Goal: Task Accomplishment & Management: Complete application form

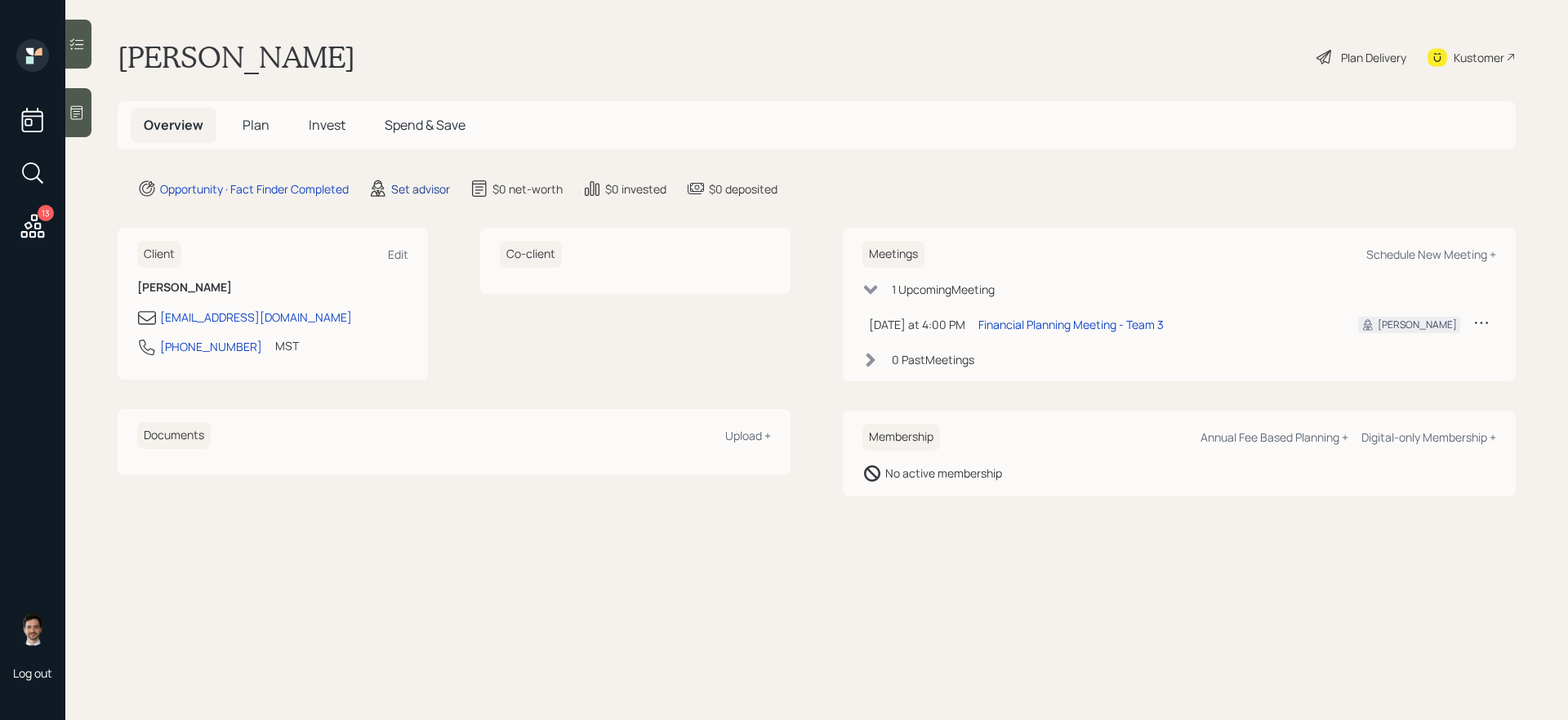
click at [426, 191] on div "Set advisor" at bounding box center [421, 189] width 59 height 17
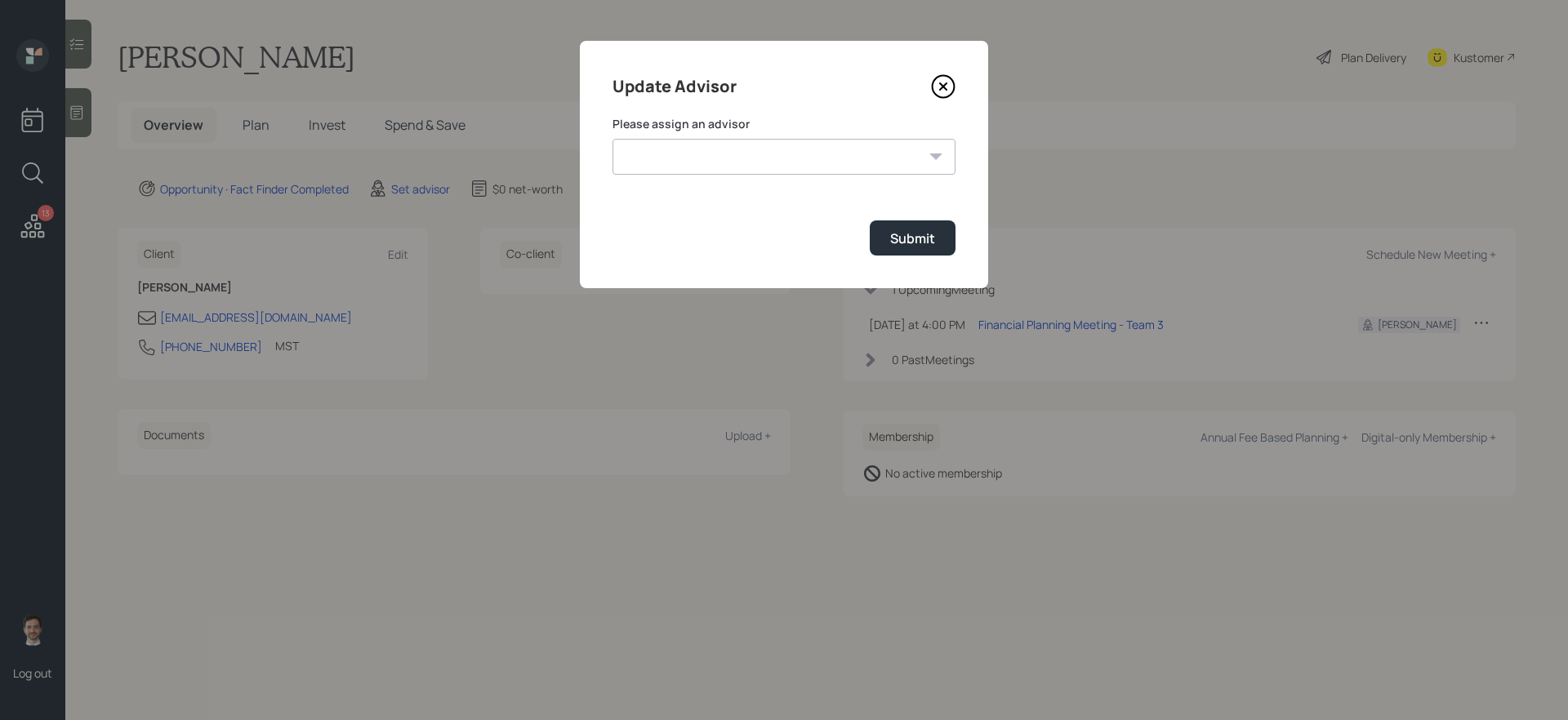
click at [717, 157] on select "[PERSON_NAME] [PERSON_NAME] End [PERSON_NAME] [PERSON_NAME] [PERSON_NAME] [PERS…" at bounding box center [784, 156] width 343 height 36
select select "ef6b64e1-8f62-4a74-b865-a7df4b35b836"
click at [612, 138] on select "[PERSON_NAME] [PERSON_NAME] End [PERSON_NAME] [PERSON_NAME] [PERSON_NAME] [PERS…" at bounding box center [784, 156] width 343 height 36
click at [920, 234] on div "Submit" at bounding box center [912, 238] width 45 height 18
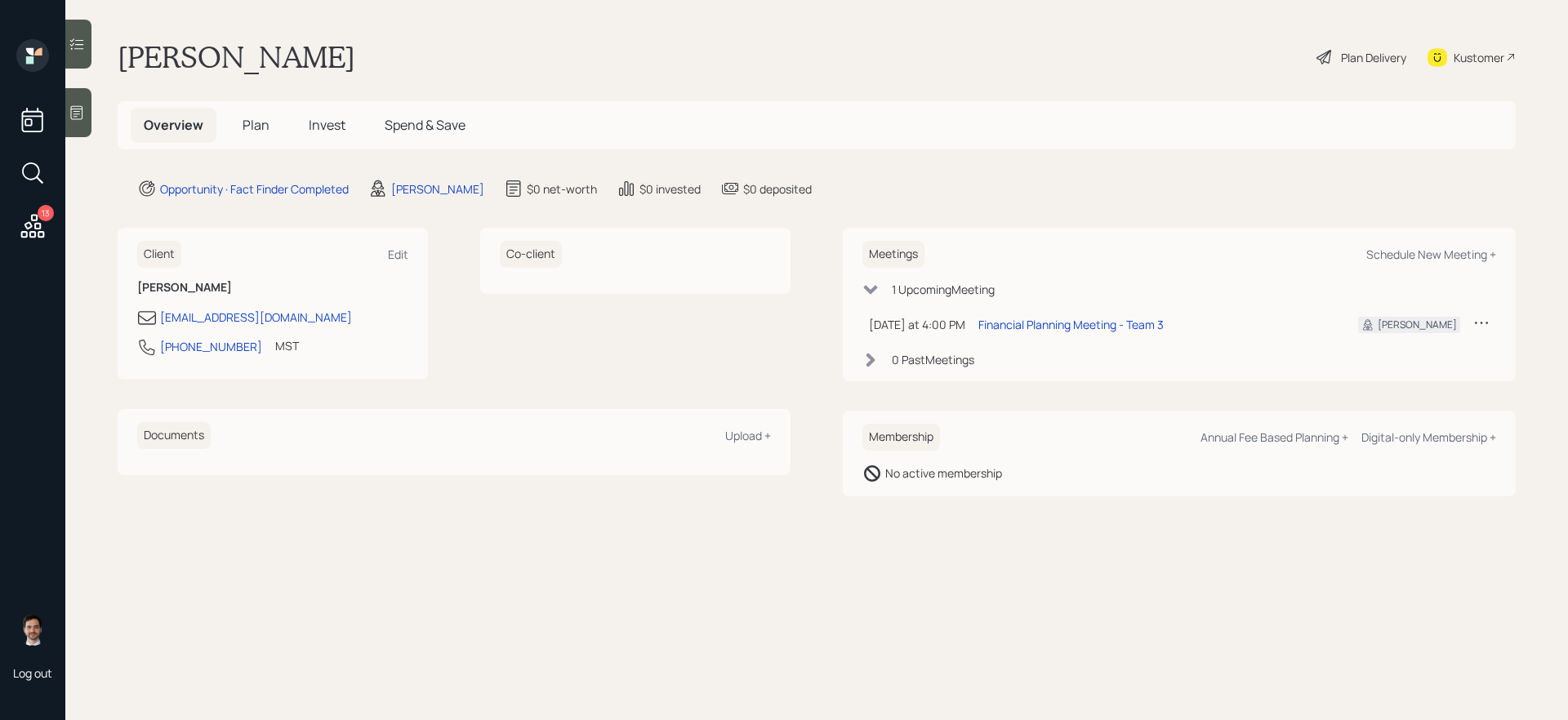
click at [257, 124] on span "Plan" at bounding box center [256, 125] width 27 height 18
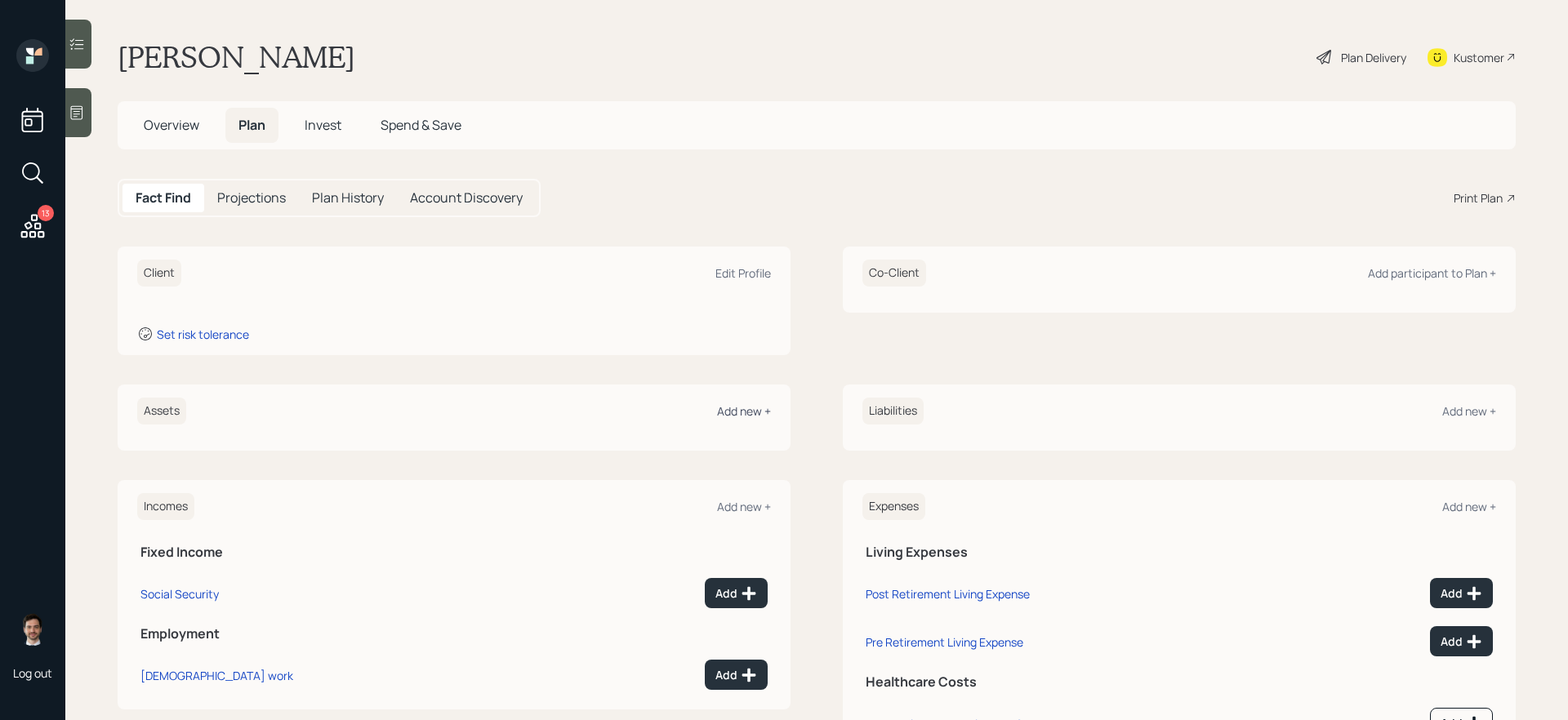
click at [726, 414] on div "Add new +" at bounding box center [743, 410] width 54 height 16
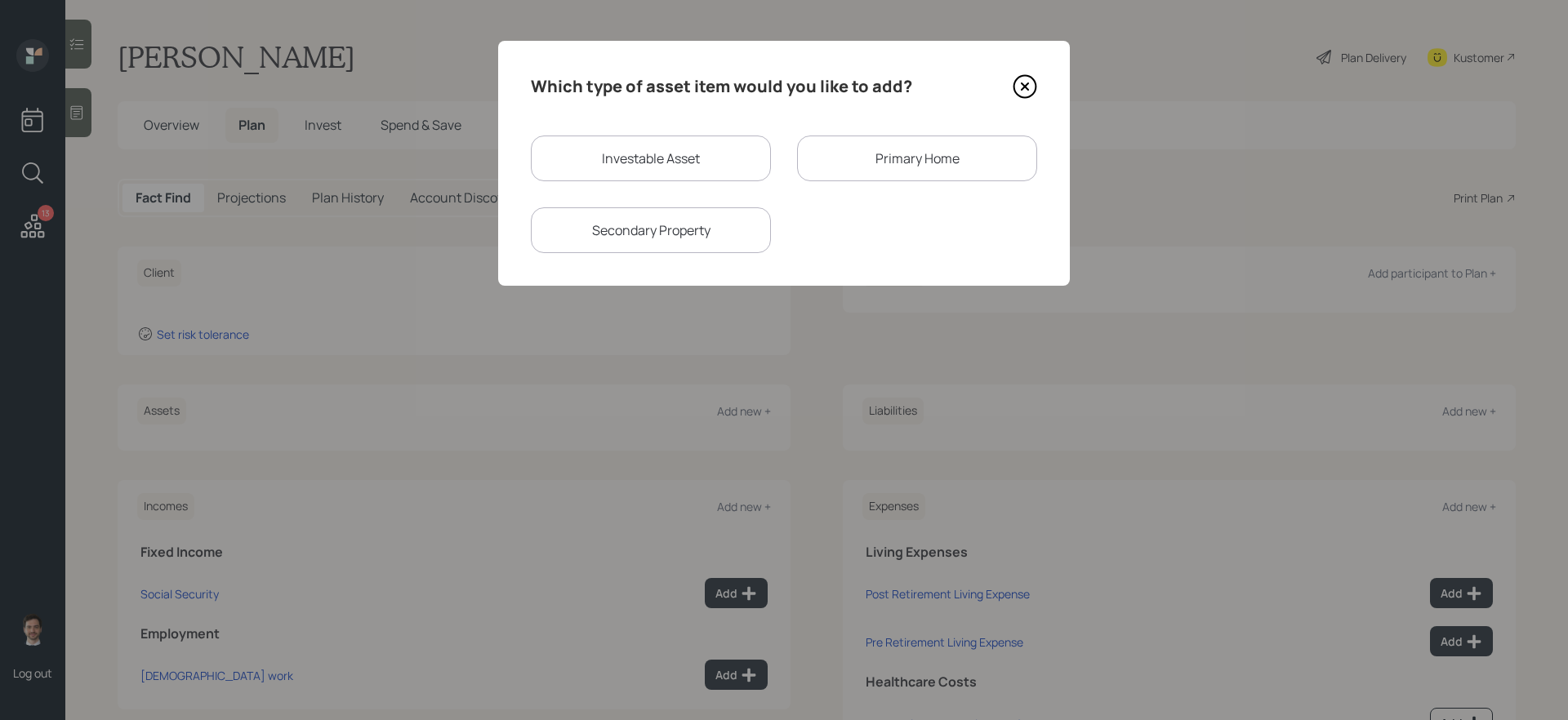
click at [691, 169] on div "Investable Asset" at bounding box center [651, 158] width 240 height 46
select select "taxable"
select select "balanced"
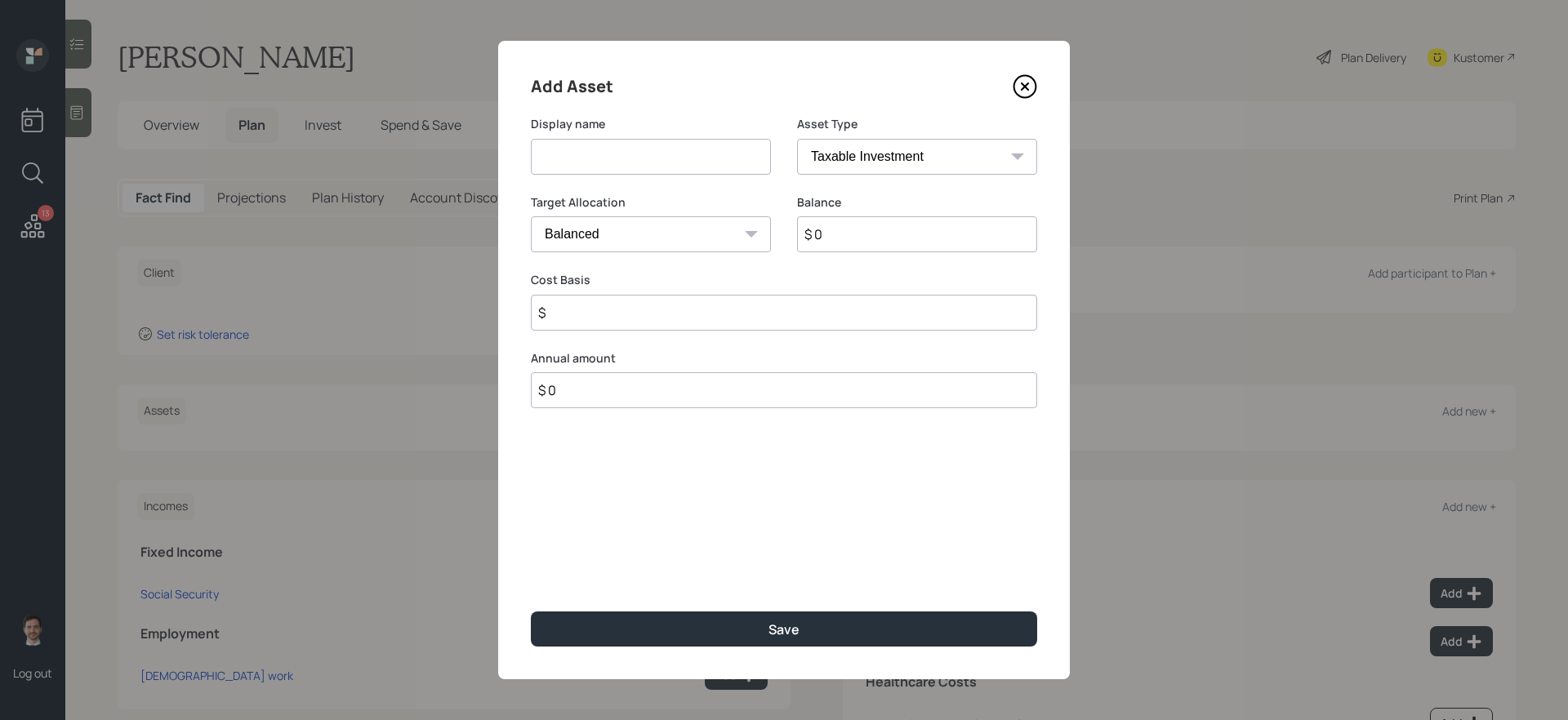
click at [685, 165] on input at bounding box center [651, 156] width 240 height 36
type input "Fidelity [PERSON_NAME]"
select select "roth_ira"
type input "$"
type input "$ 30,000"
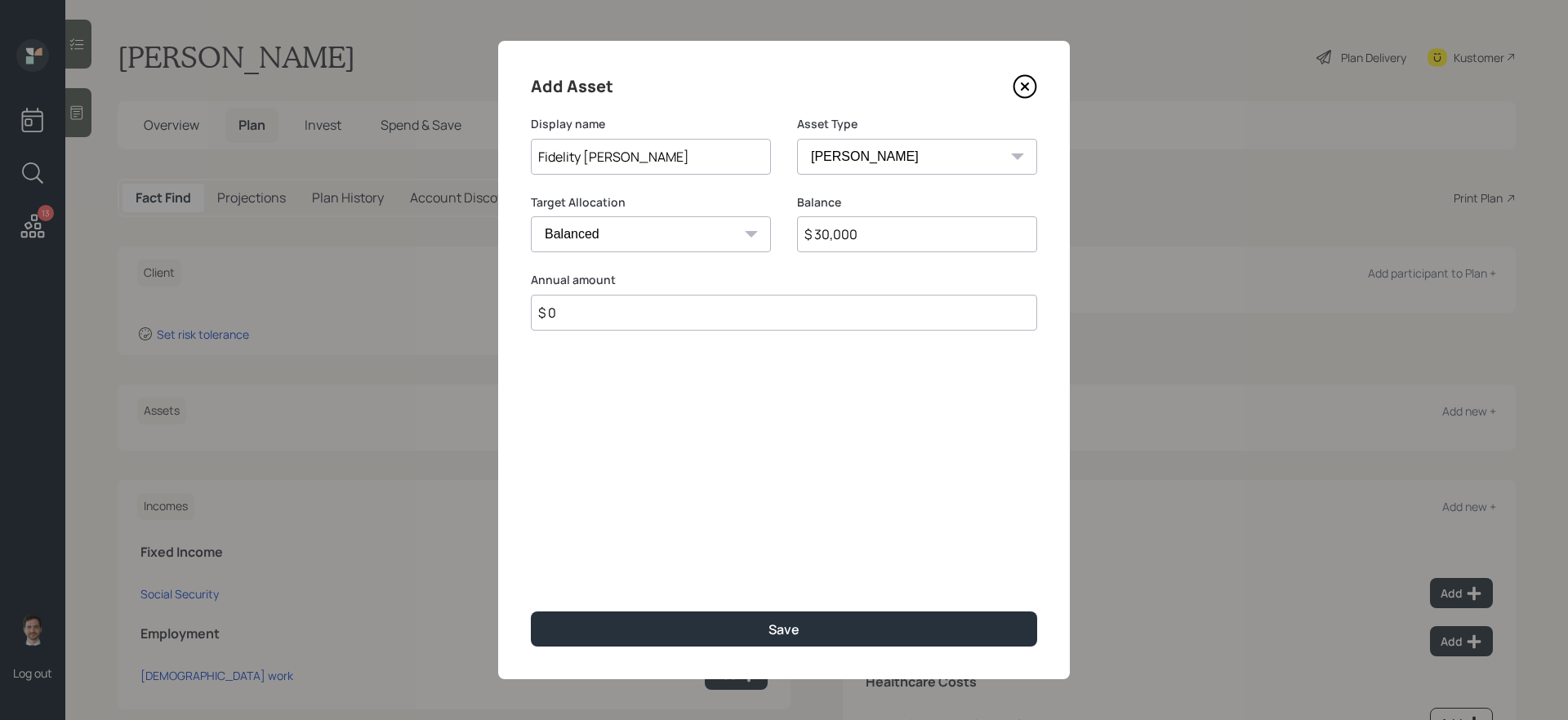
type input "$ 0"
click at [531, 607] on button "Save" at bounding box center [784, 628] width 506 height 35
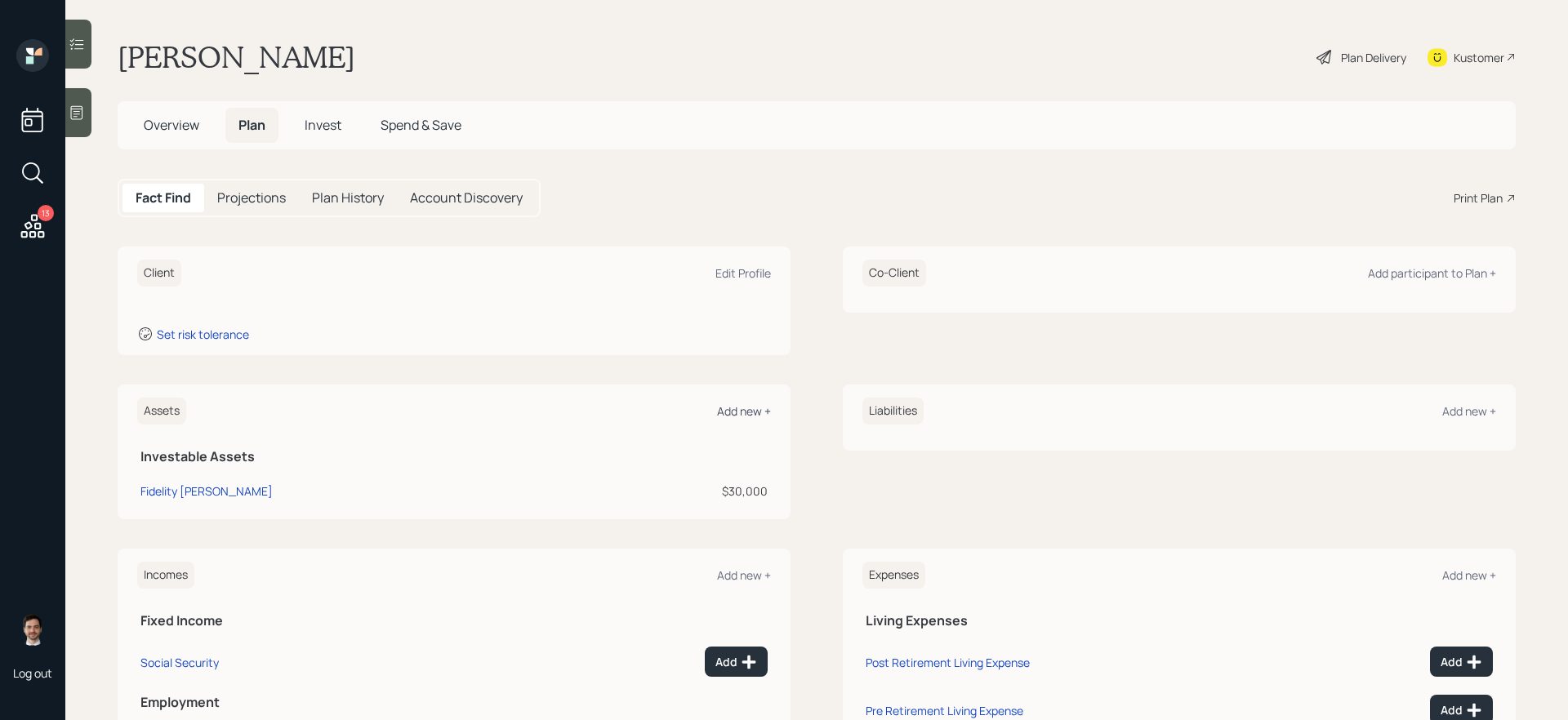
click at [738, 416] on div "Add new +" at bounding box center [743, 410] width 54 height 16
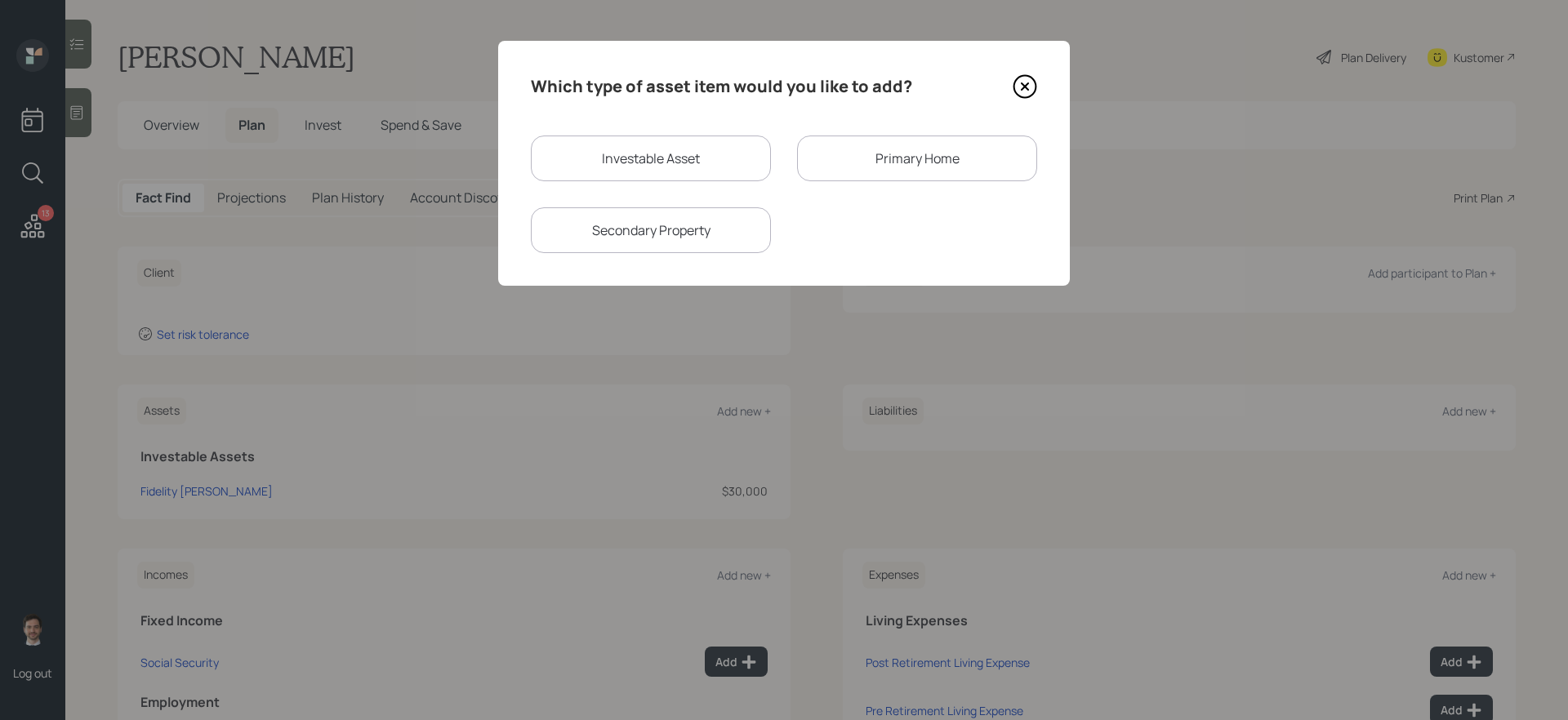
click at [662, 163] on div "Investable Asset" at bounding box center [651, 158] width 240 height 46
select select "taxable"
select select "balanced"
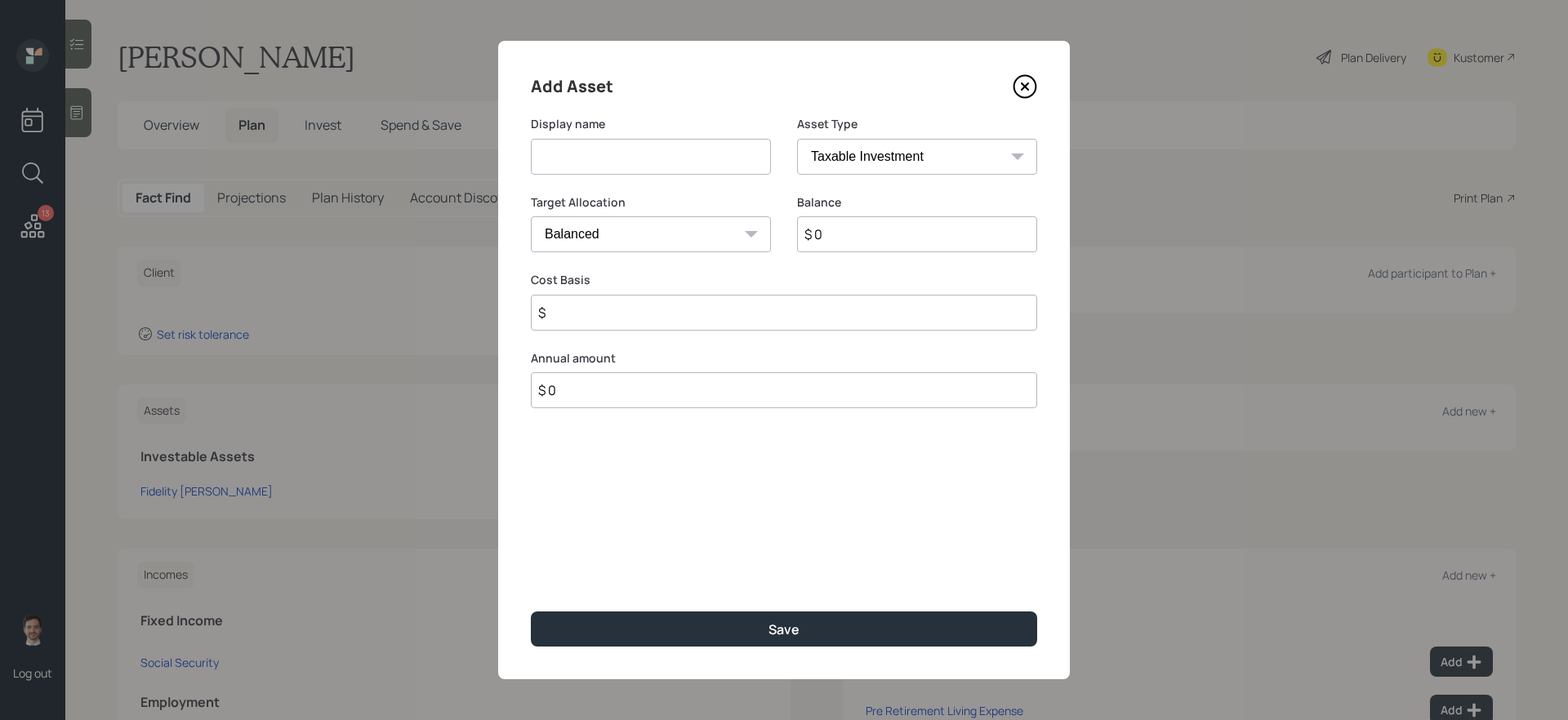
click at [662, 163] on input at bounding box center [651, 156] width 240 height 36
type input "Savings"
type input "$ 110,000"
click at [531, 607] on button "Save" at bounding box center [784, 628] width 506 height 35
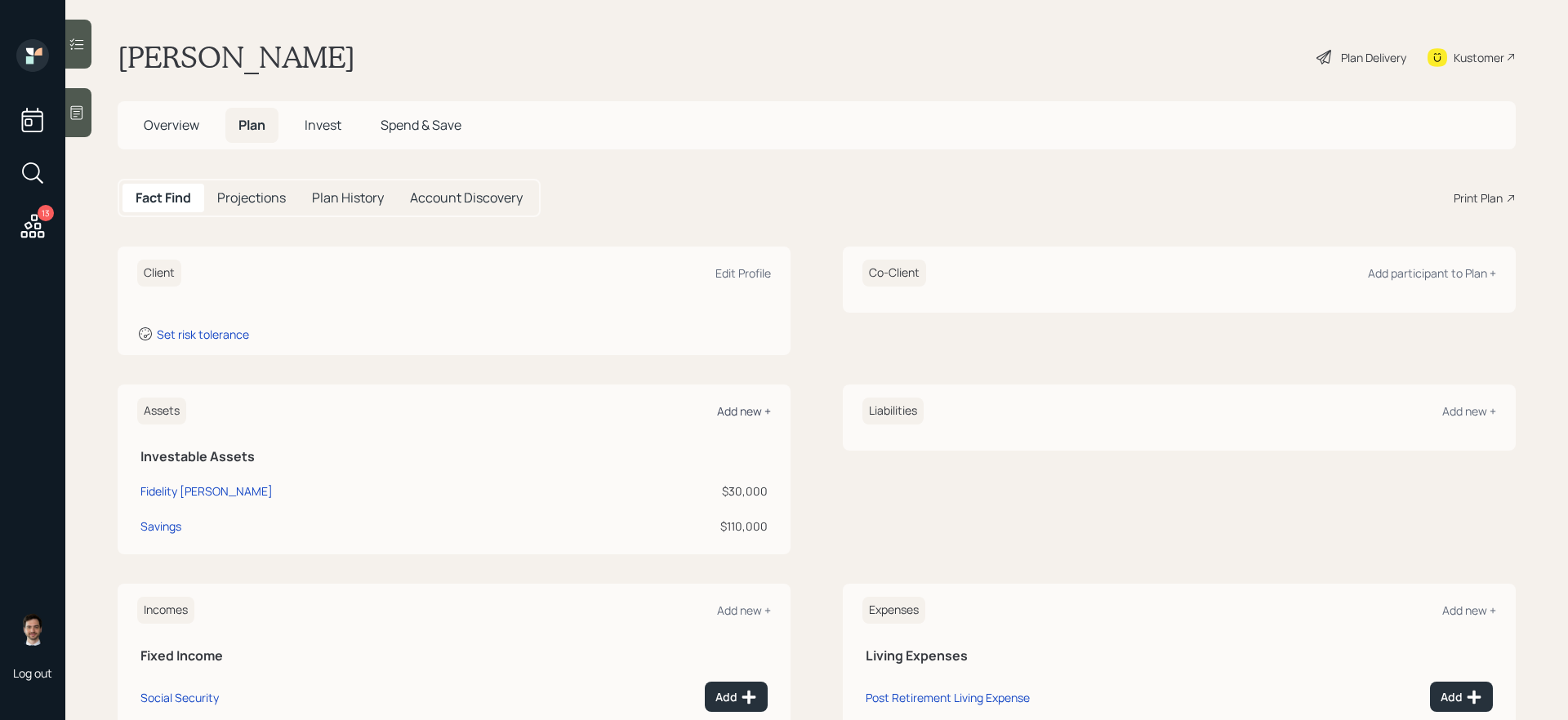
click at [740, 415] on div "Add new +" at bounding box center [743, 410] width 54 height 16
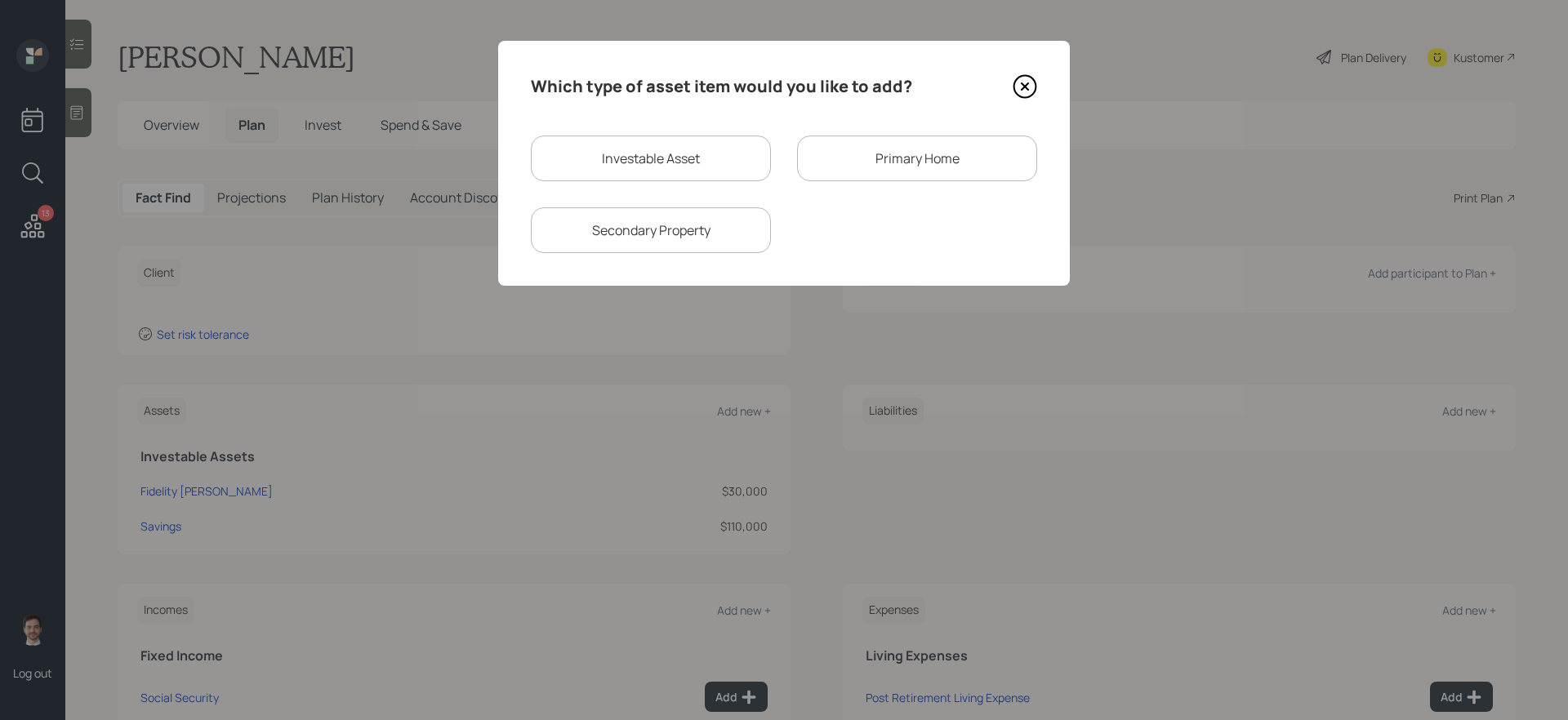
click at [715, 154] on div "Investable Asset" at bounding box center [651, 158] width 240 height 46
select select "taxable"
select select "balanced"
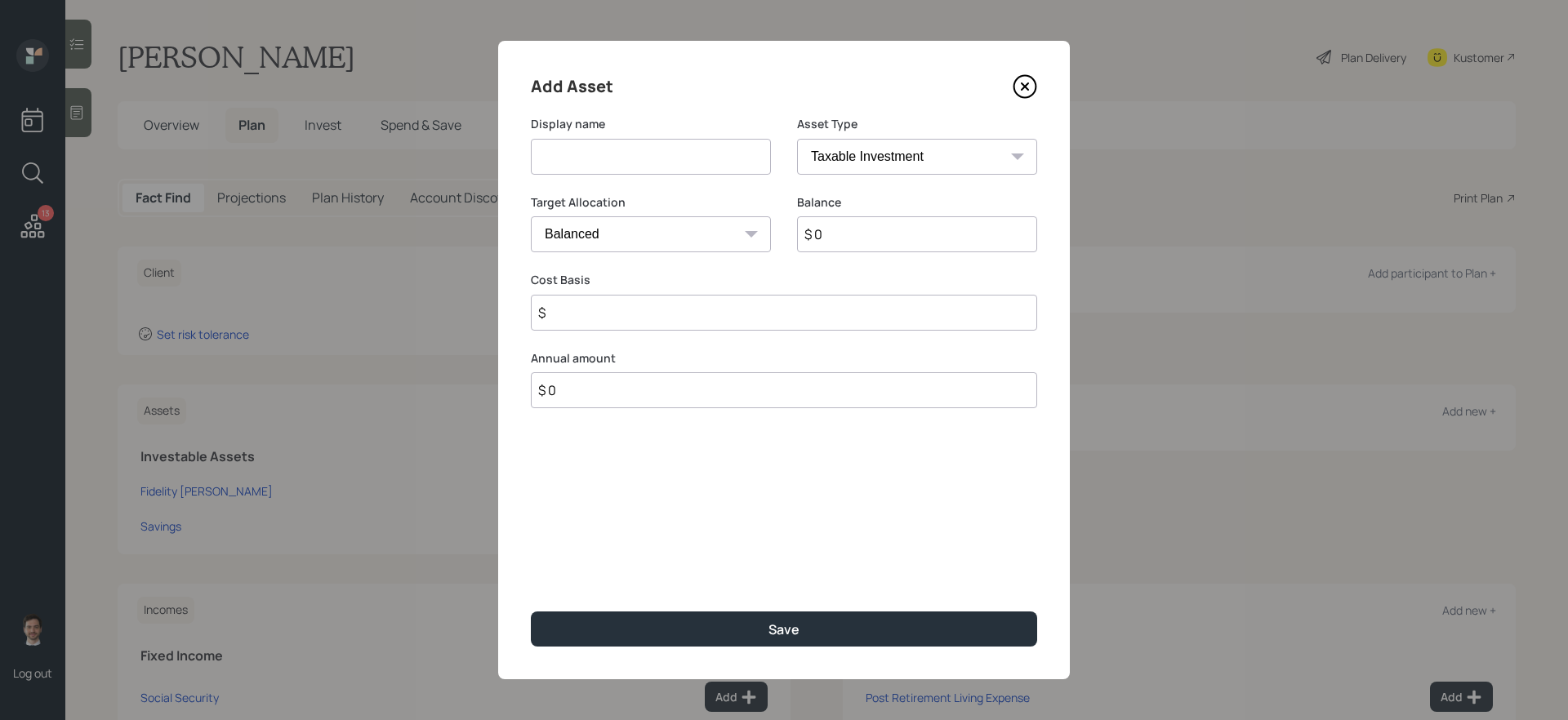
click at [685, 158] on input at bounding box center [651, 156] width 240 height 36
type input "Emergency Fund"
select select "emergency_fund"
type input "$ 30,000"
click at [531, 607] on button "Save" at bounding box center [784, 628] width 506 height 35
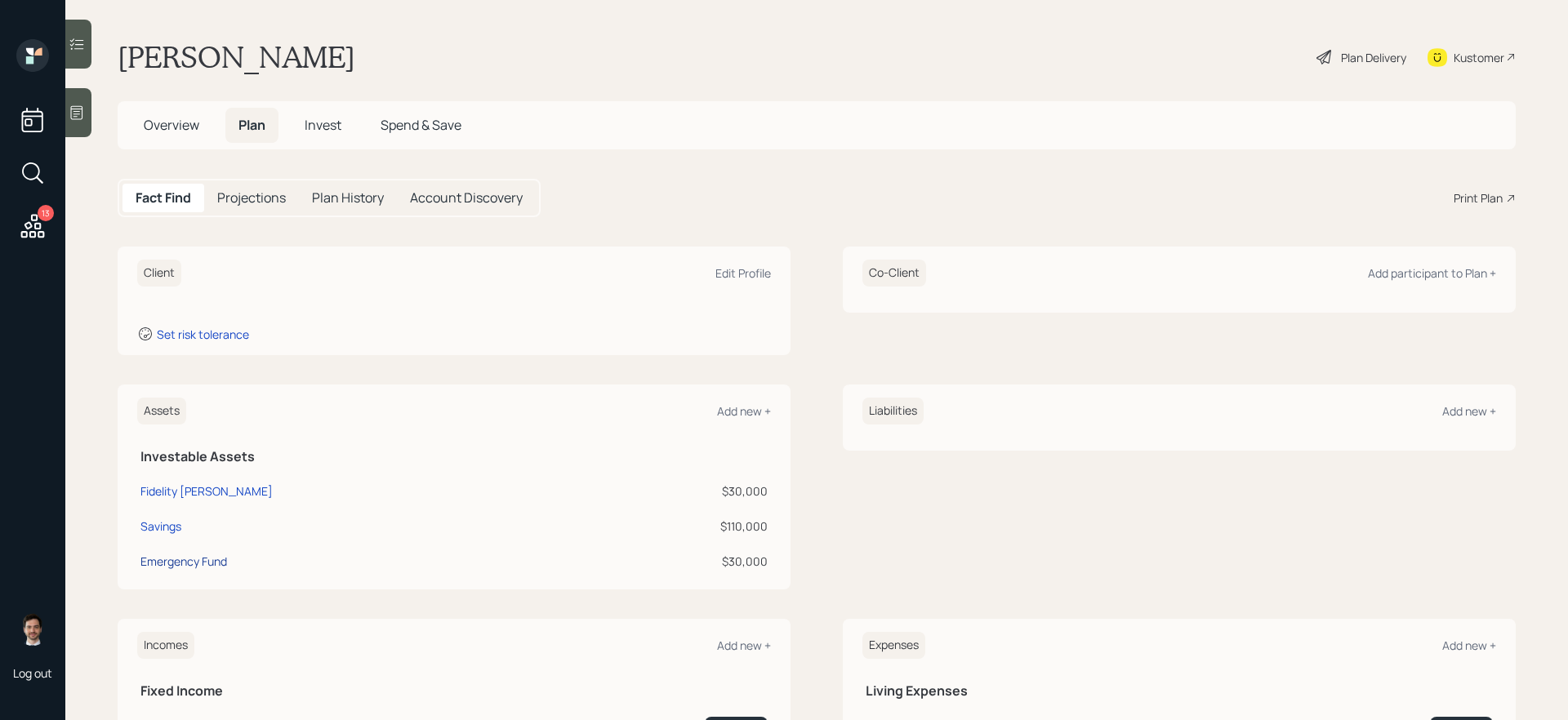
click at [212, 568] on div "Emergency Fund" at bounding box center [183, 561] width 86 height 17
select select "emergency_fund"
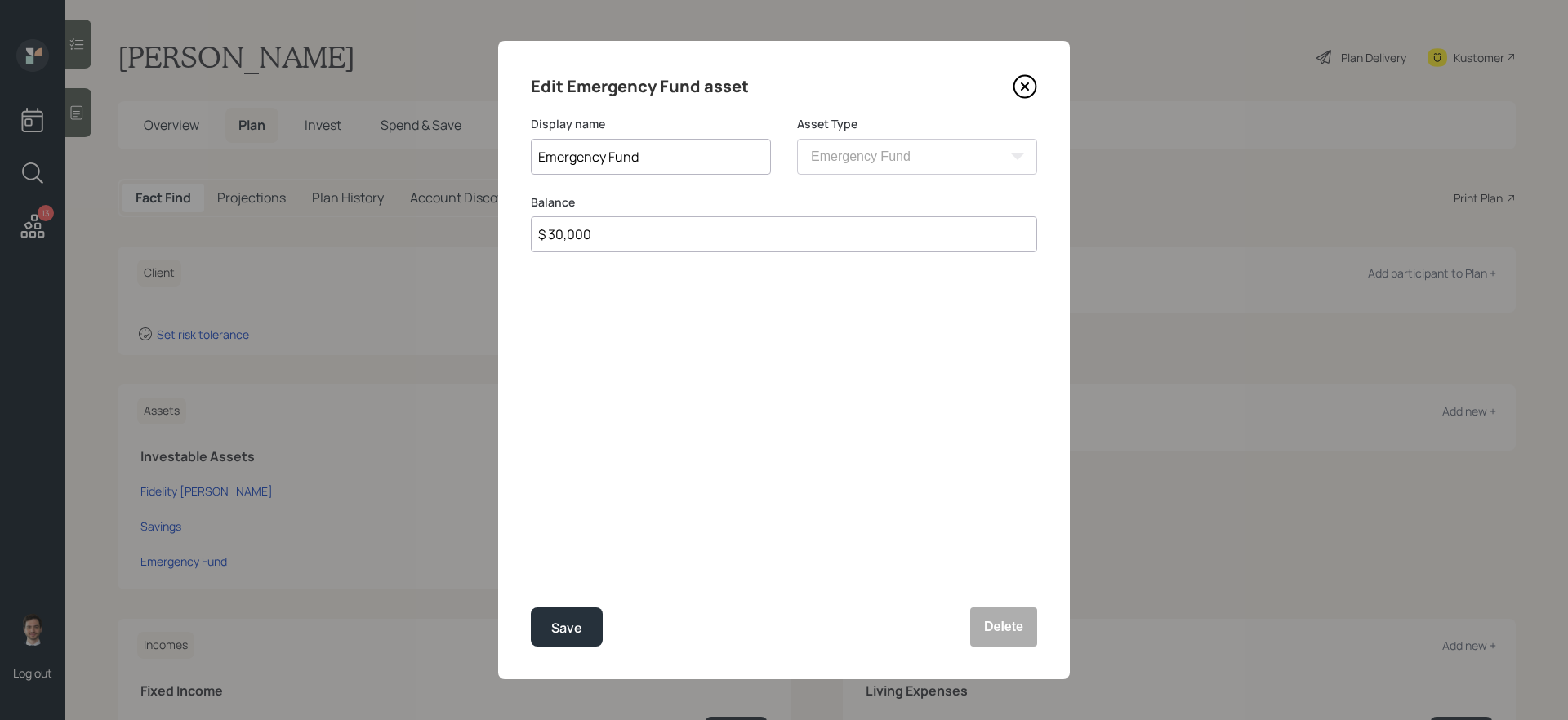
click at [667, 169] on input "Emergency Fund" at bounding box center [651, 156] width 240 height 36
type input "Emergency Fund: Savings"
click at [531, 607] on button "Save" at bounding box center [566, 627] width 71 height 39
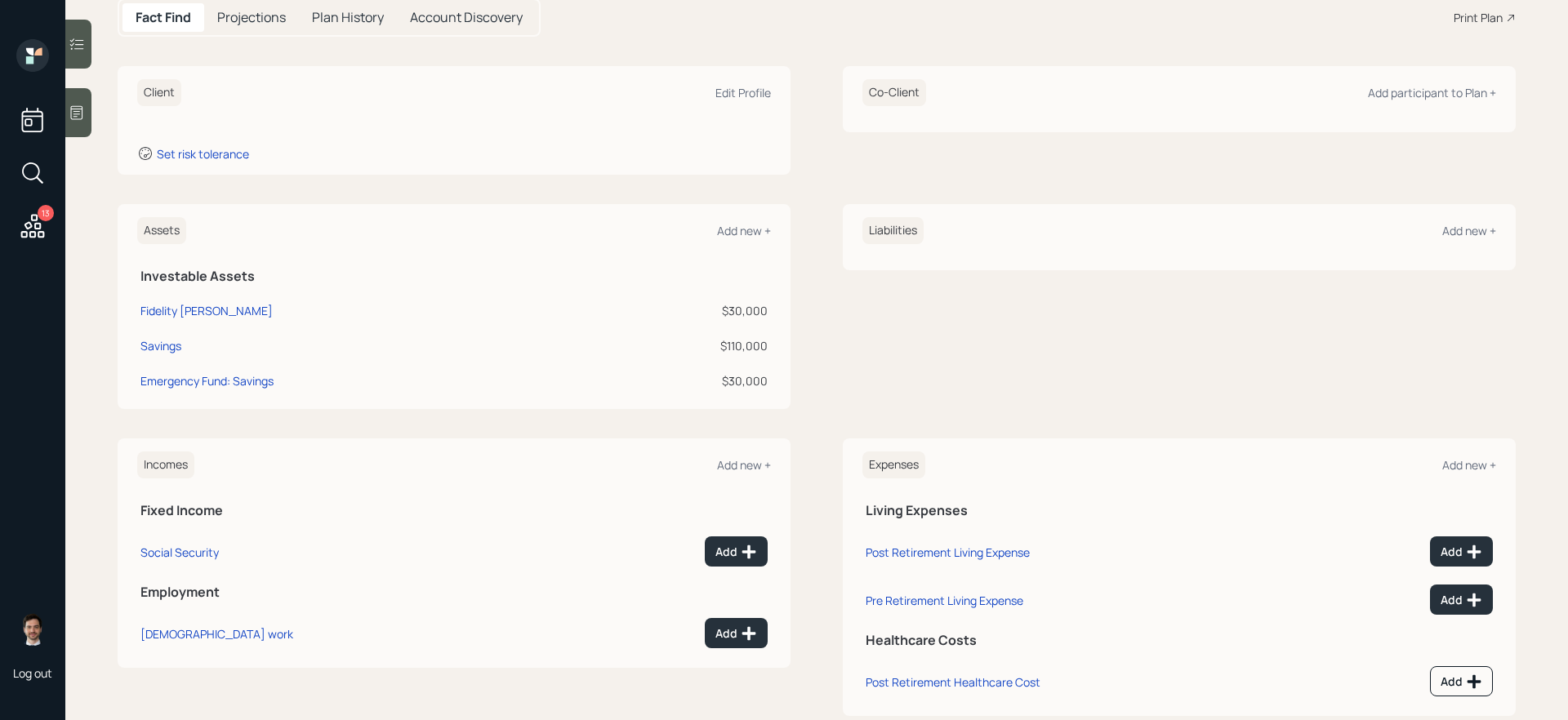
scroll to position [215, 0]
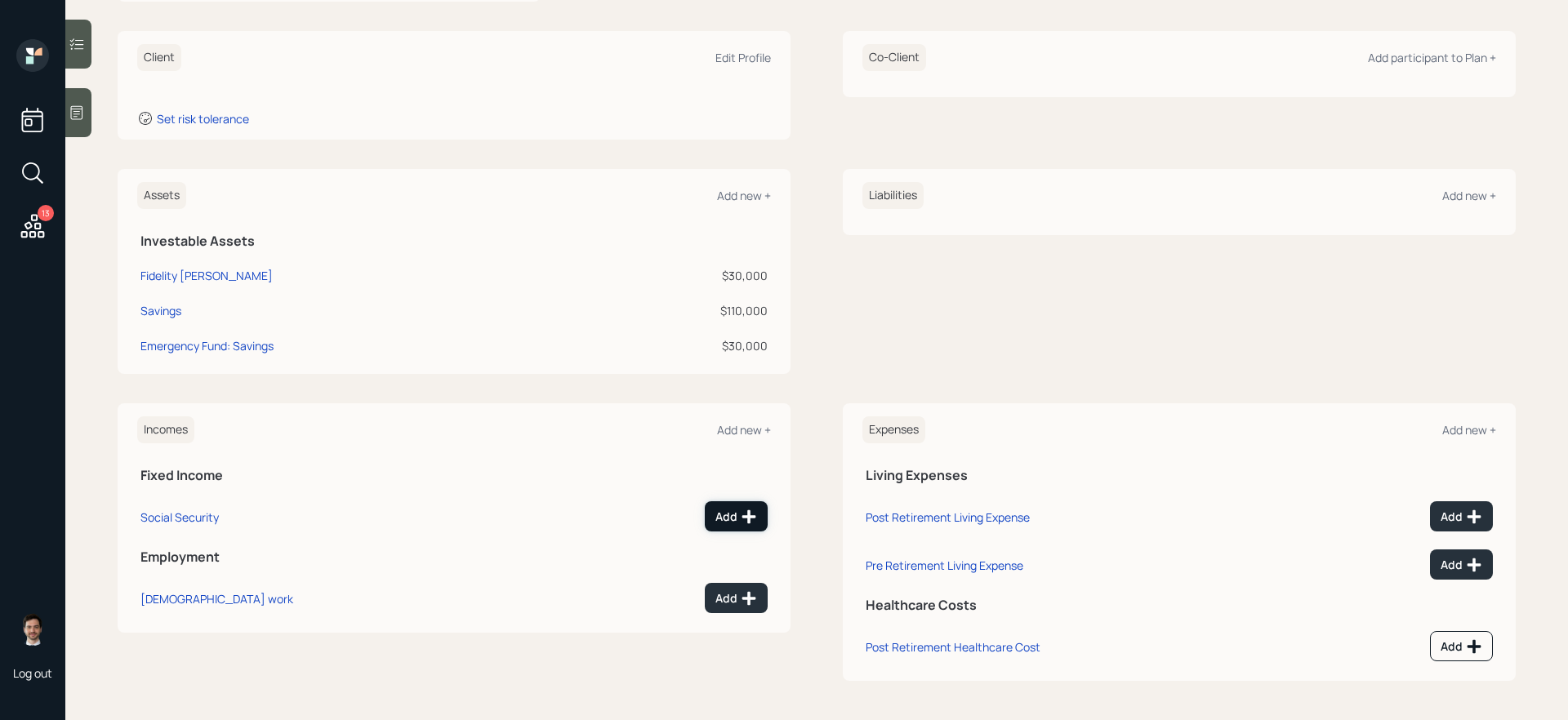
click at [733, 512] on div "Add" at bounding box center [735, 517] width 41 height 16
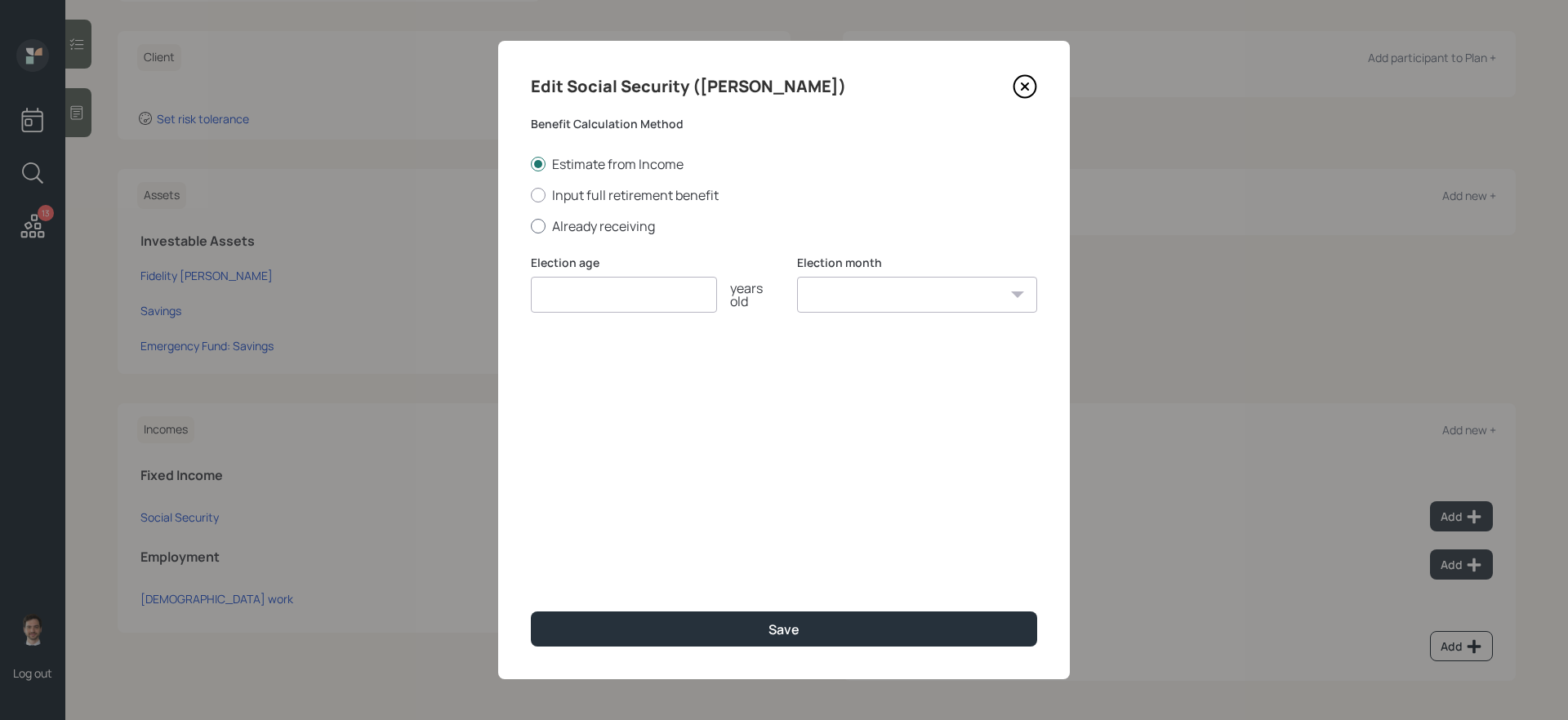
click at [610, 219] on label "Already receiving" at bounding box center [784, 226] width 506 height 18
click at [531, 225] on input "Already receiving" at bounding box center [530, 225] width 1 height 1
radio input "true"
click at [590, 300] on input "number" at bounding box center [623, 294] width 186 height 36
type input "67"
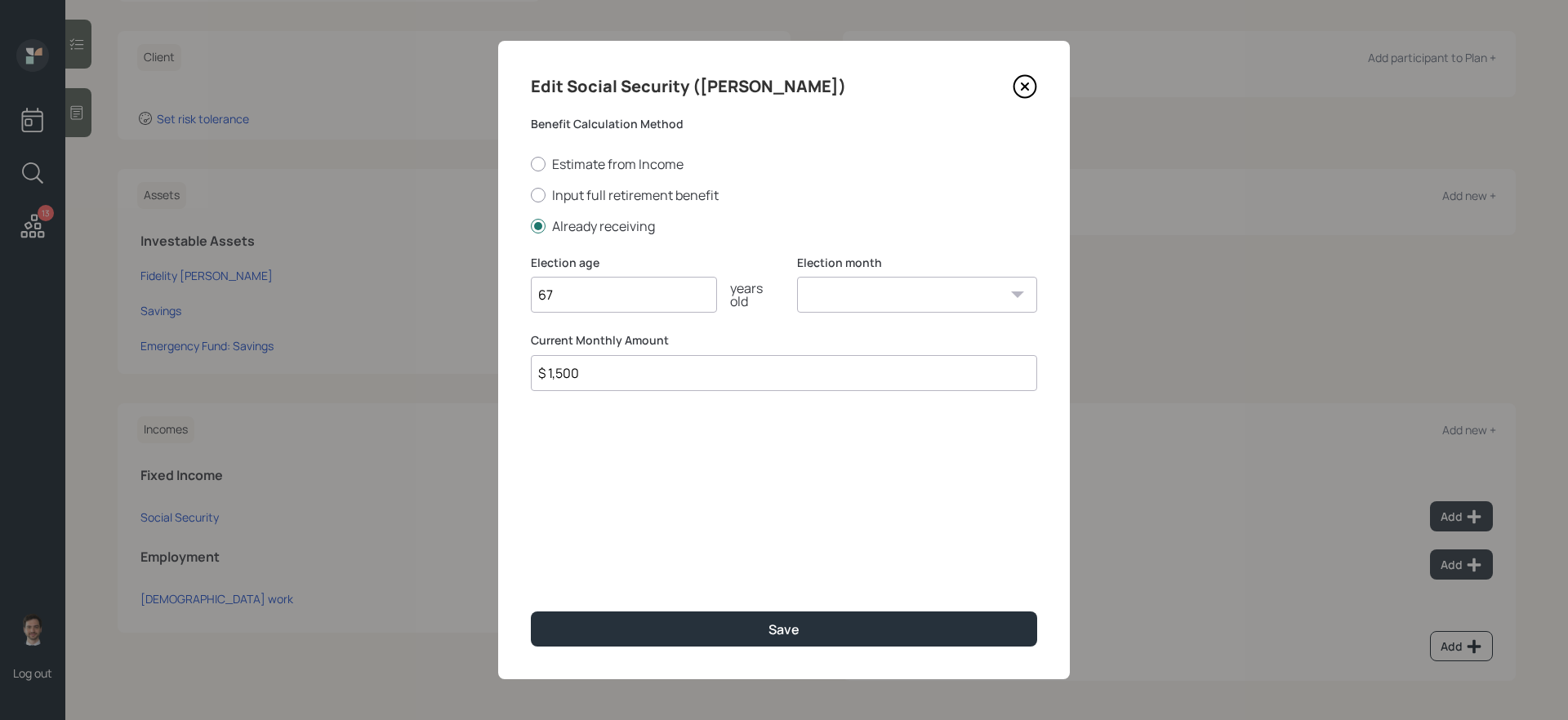
type input "$ 1,500"
click at [531, 607] on button "Save" at bounding box center [784, 628] width 506 height 35
